Goal: Find specific page/section: Find specific page/section

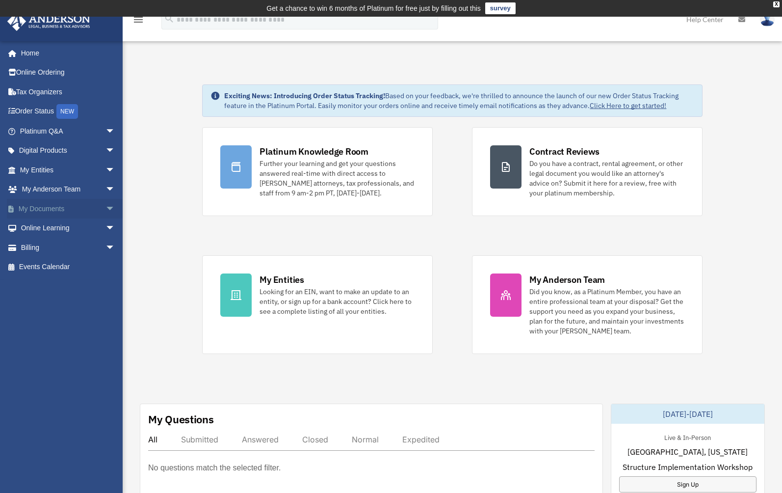
click at [73, 210] on link "My Documents arrow_drop_down" at bounding box center [68, 209] width 123 height 20
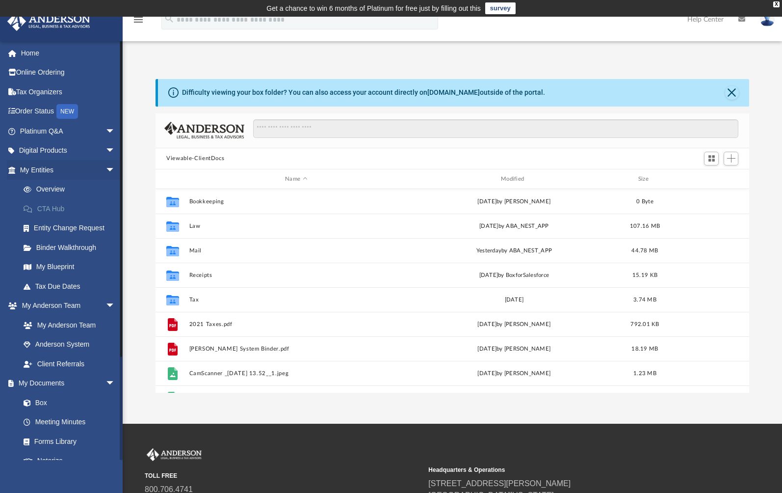
scroll to position [215, 586]
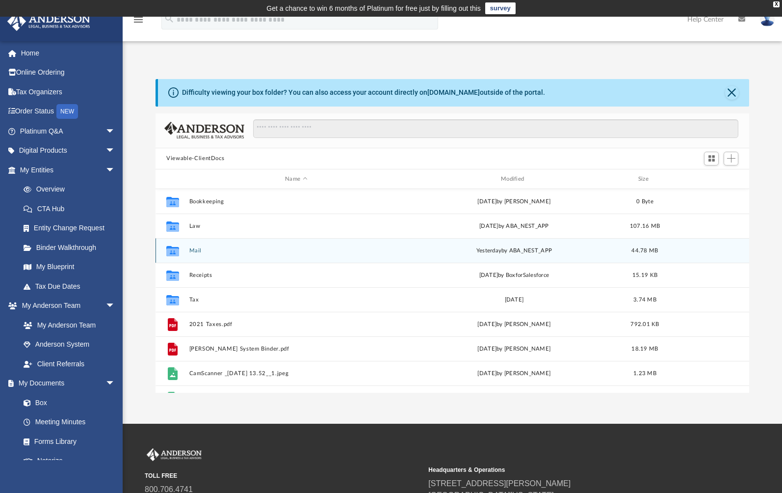
click at [204, 251] on button "Mail" at bounding box center [296, 250] width 214 height 6
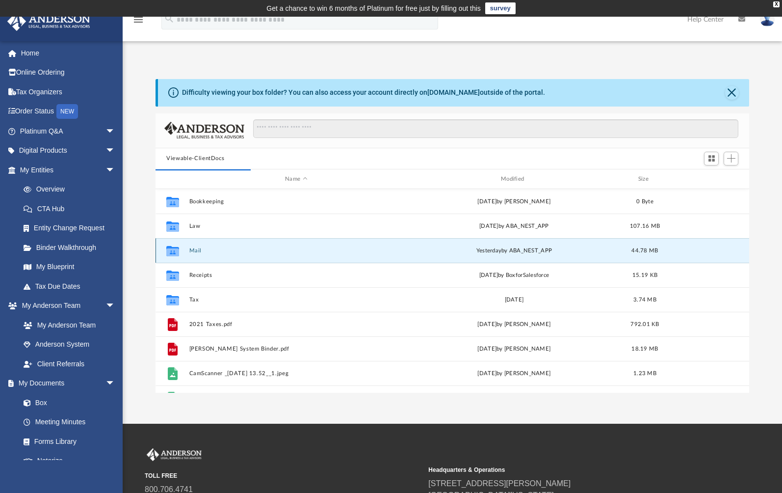
click at [192, 250] on button "Mail" at bounding box center [296, 250] width 214 height 6
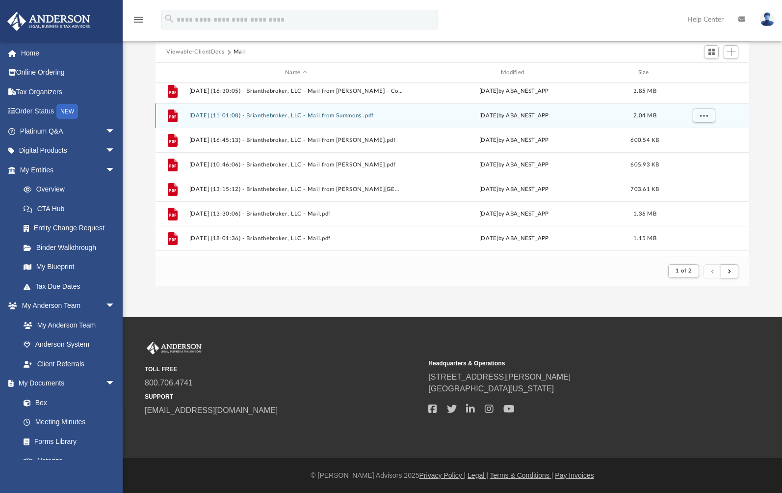
scroll to position [1033, 0]
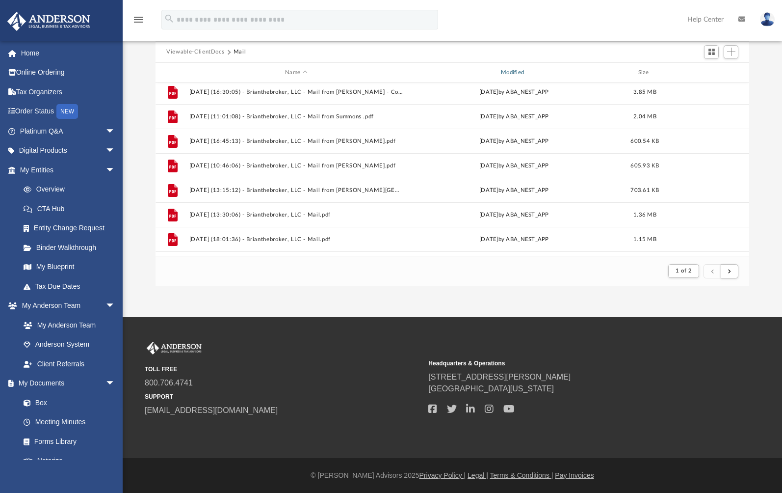
click at [515, 76] on div "Modified" at bounding box center [514, 72] width 214 height 9
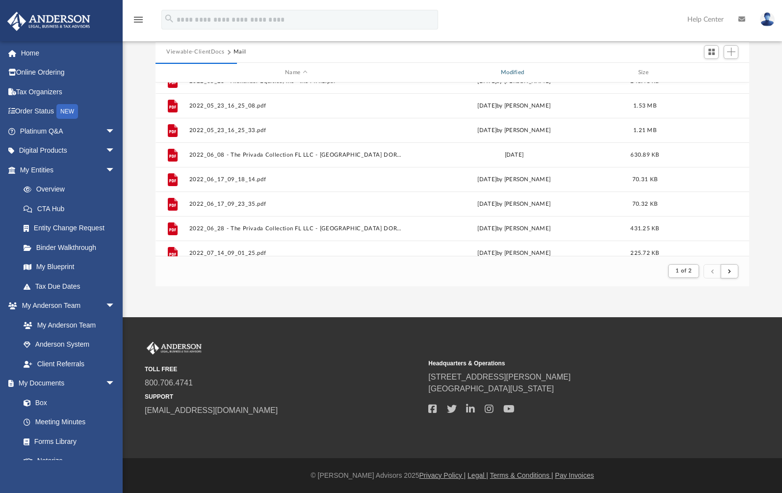
scroll to position [0, 0]
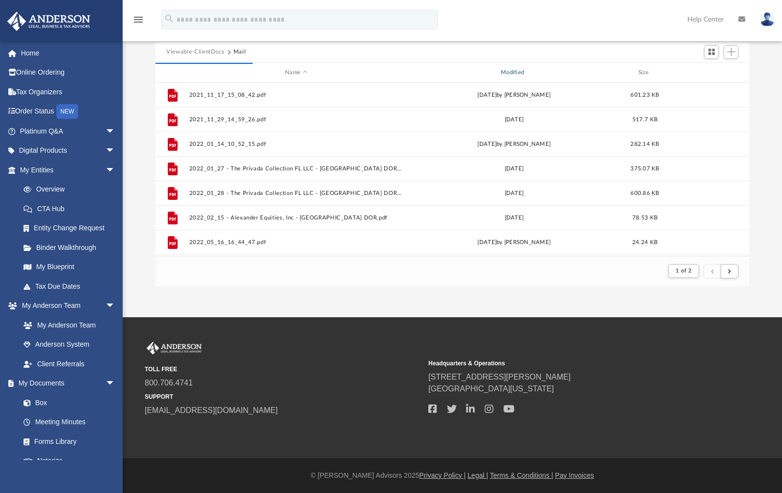
click at [518, 73] on div "Modified" at bounding box center [514, 72] width 214 height 9
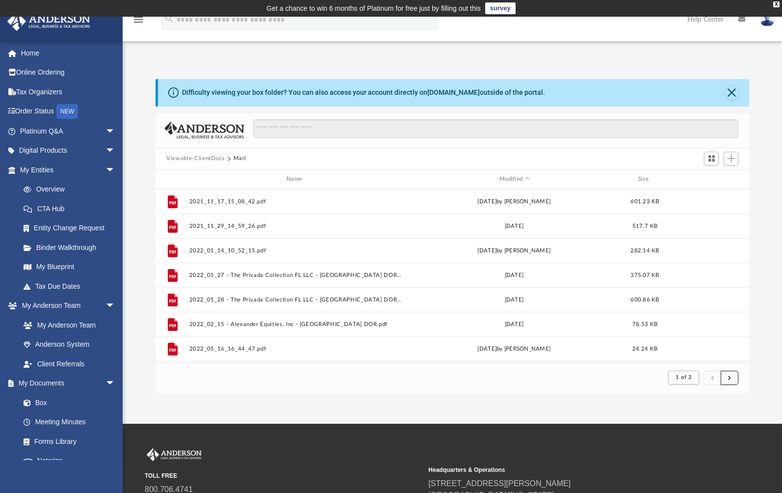
click at [728, 381] on button "submit" at bounding box center [730, 377] width 18 height 14
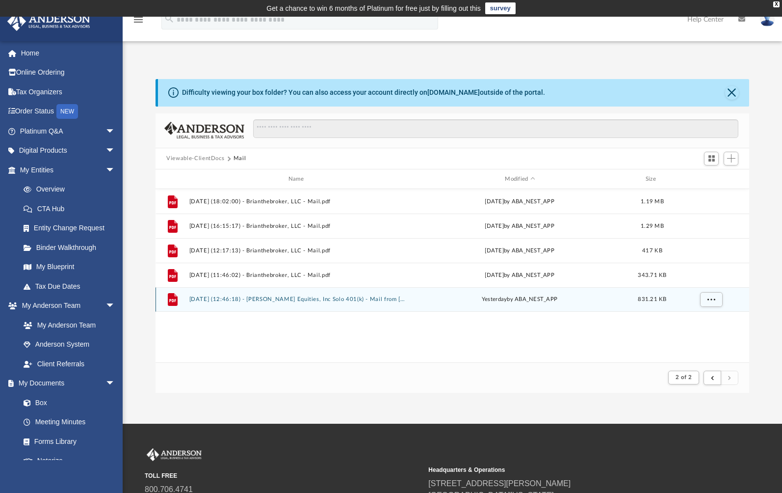
click at [328, 298] on button "2025.09.24 (12:46:18) - Alexander Equities, Inc Solo 401(k) - Mail from Ms. Sec…" at bounding box center [297, 299] width 217 height 6
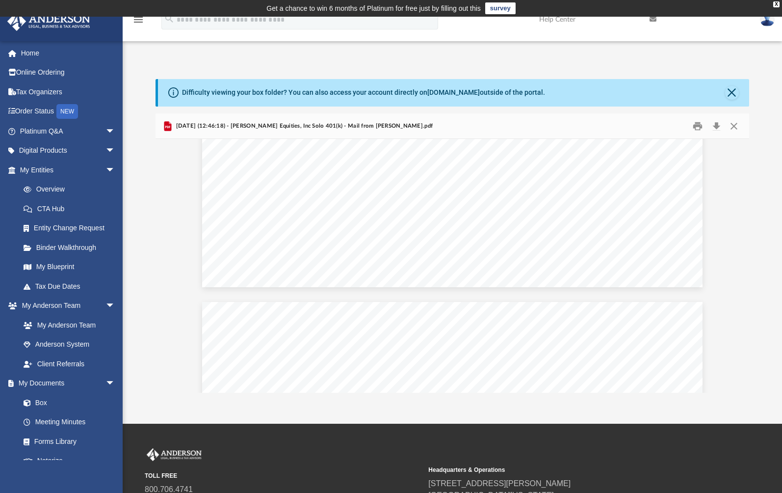
scroll to position [2079, 0]
